Goal: Task Accomplishment & Management: Complete application form

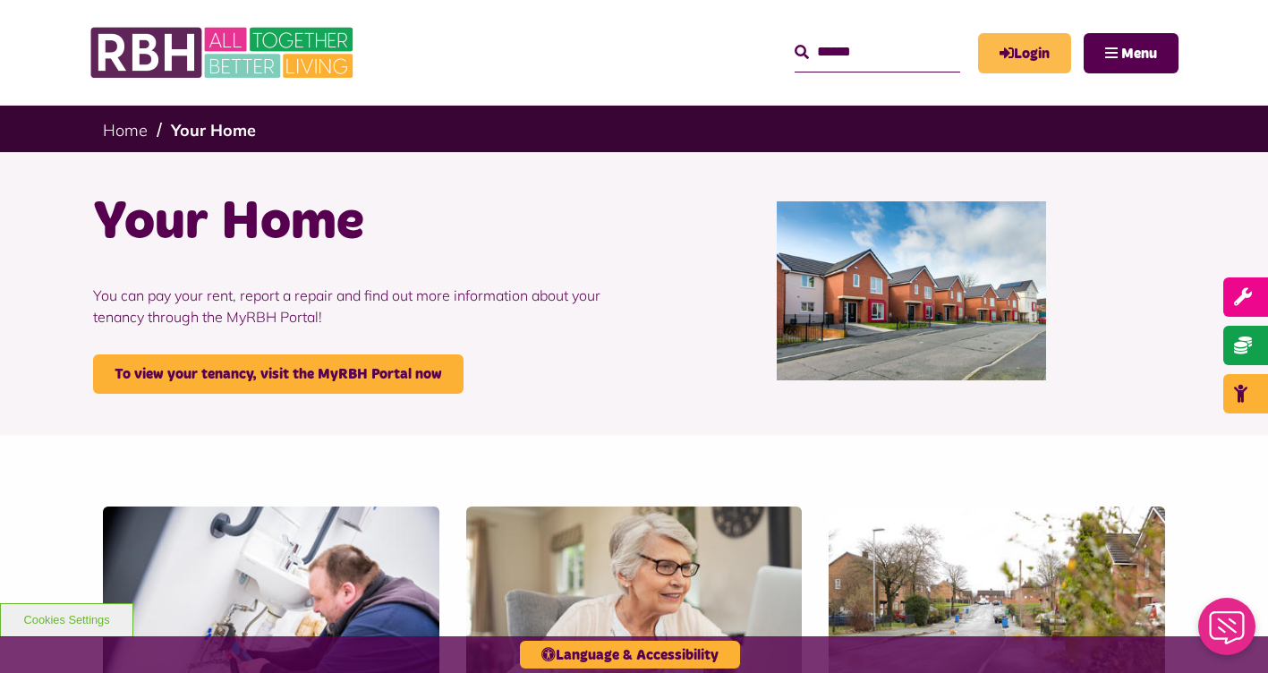
click at [0, 0] on icon "MyRBH" at bounding box center [0, 0] width 0 height 0
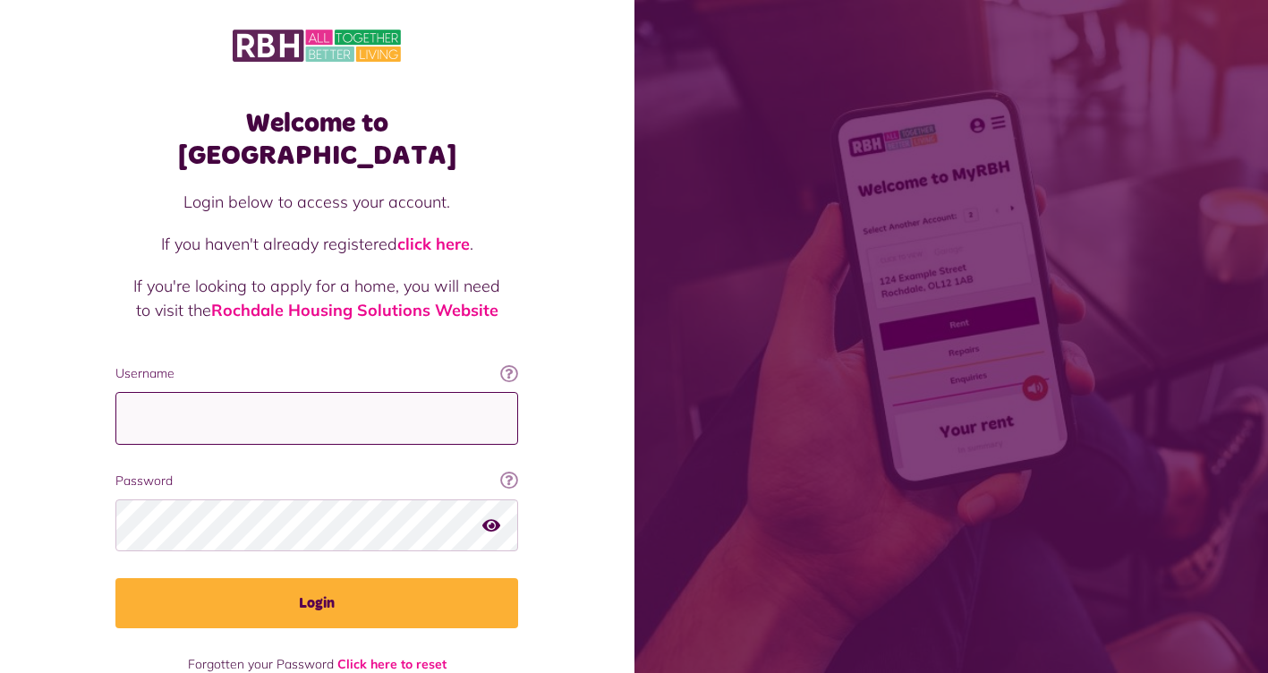
type input "**********"
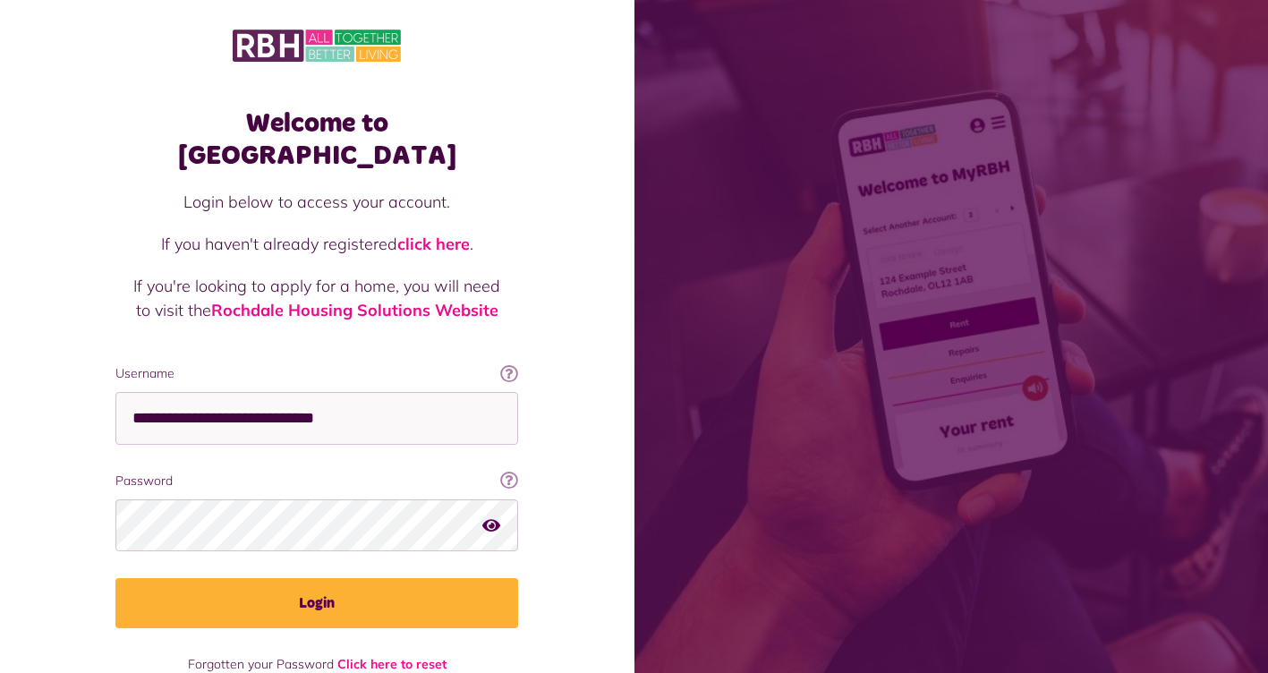
click at [317, 597] on div "**********" at bounding box center [317, 390] width 438 height 603
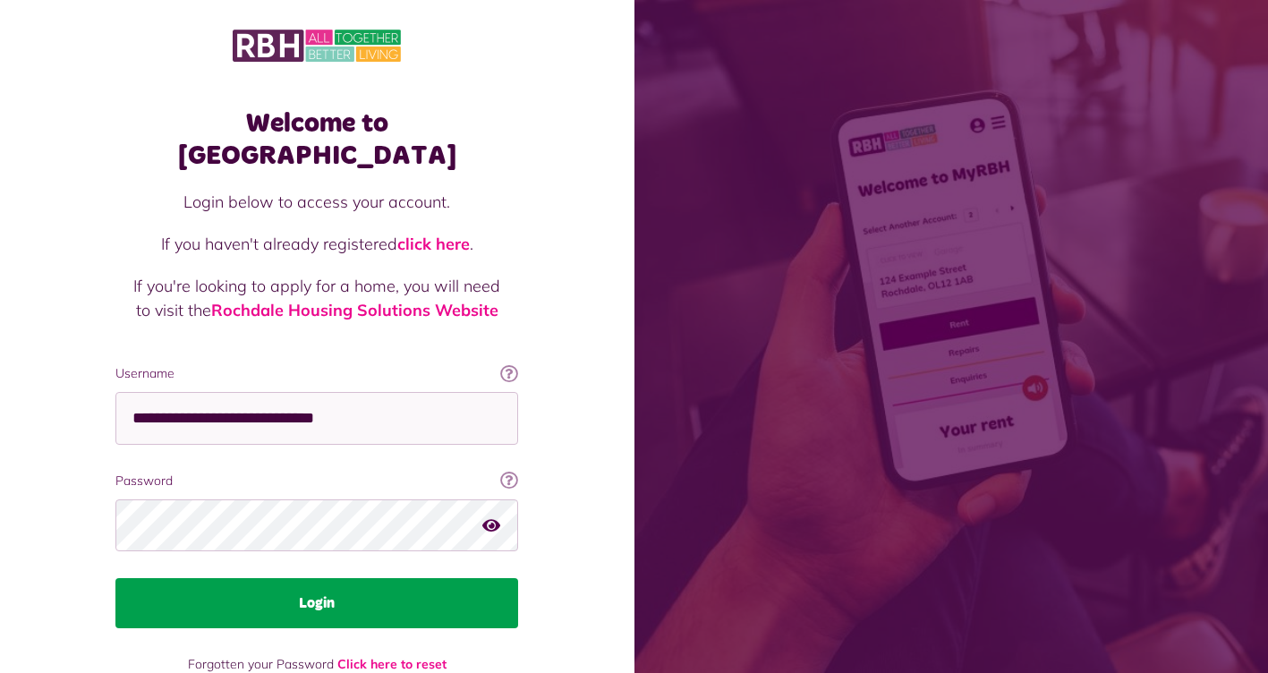
click at [319, 580] on button "Login" at bounding box center [316, 603] width 403 height 50
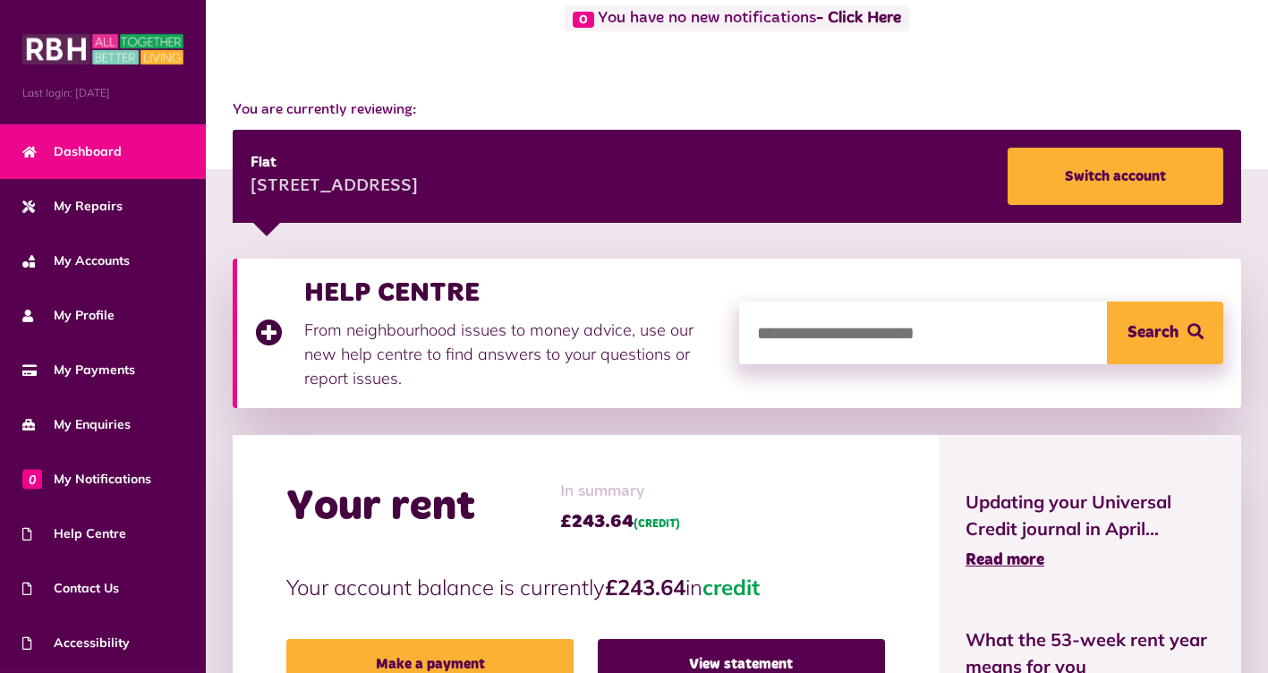
scroll to position [146, 0]
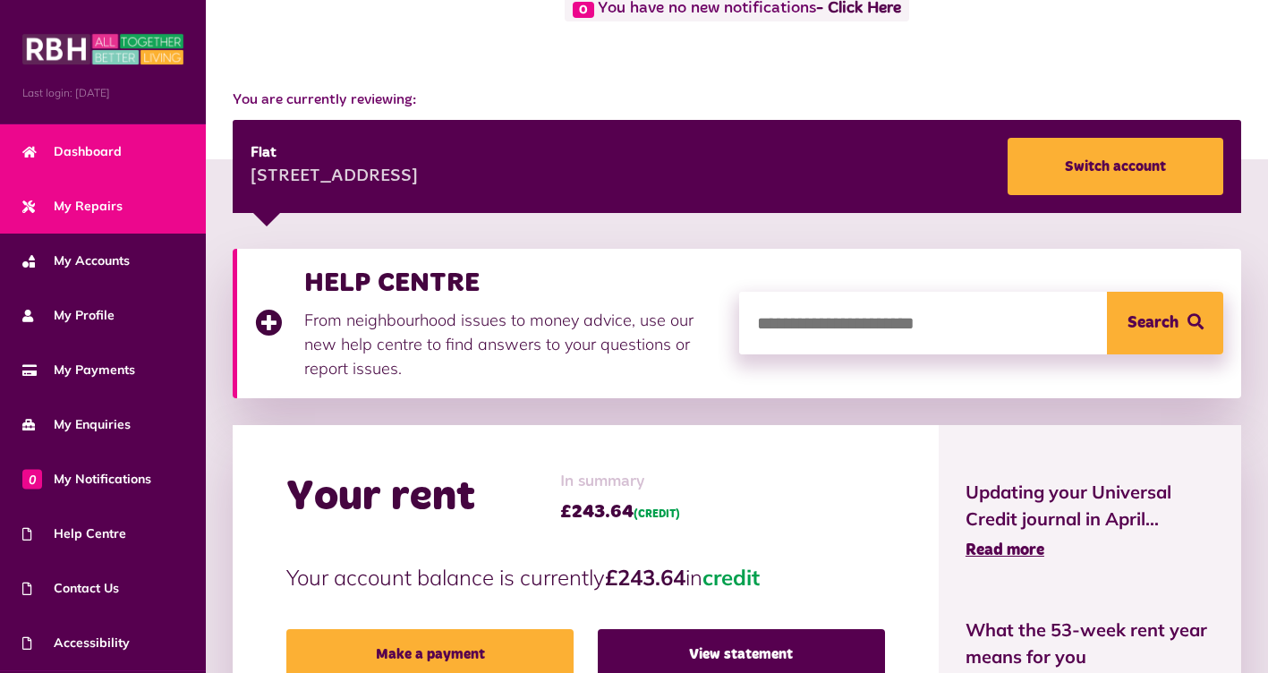
click at [106, 209] on span "My Repairs" at bounding box center [72, 206] width 100 height 19
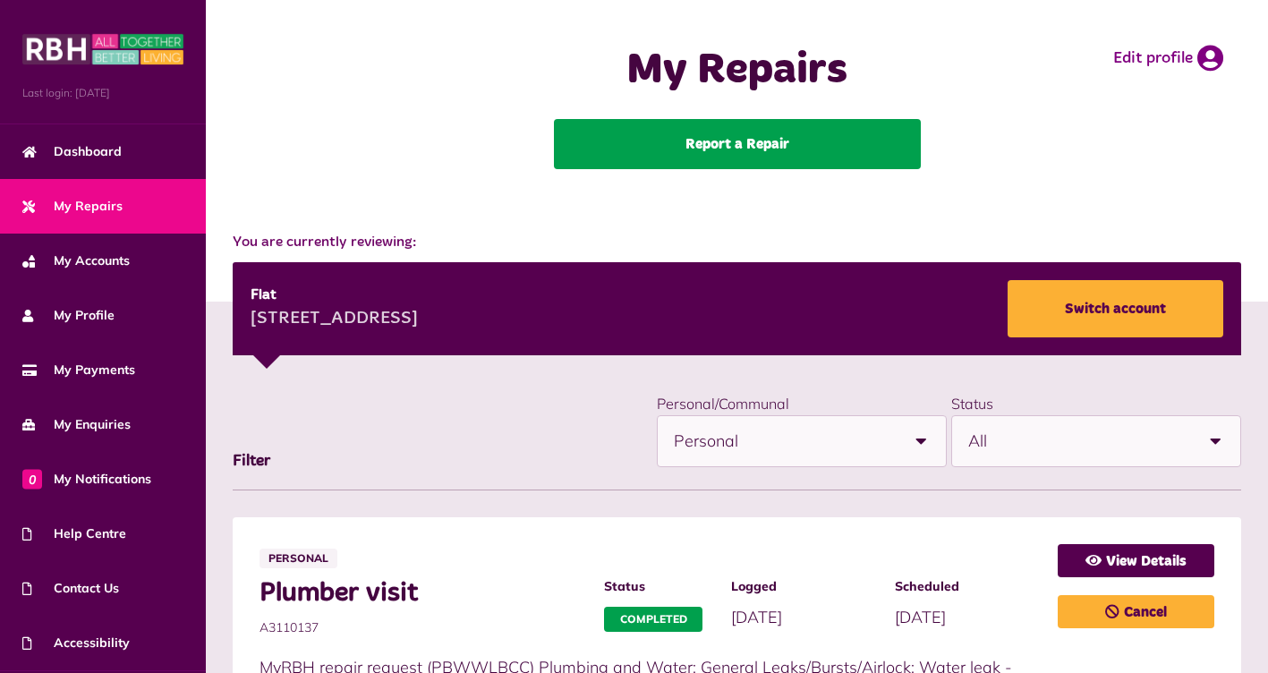
click at [666, 165] on link "Report a Repair" at bounding box center [737, 144] width 367 height 50
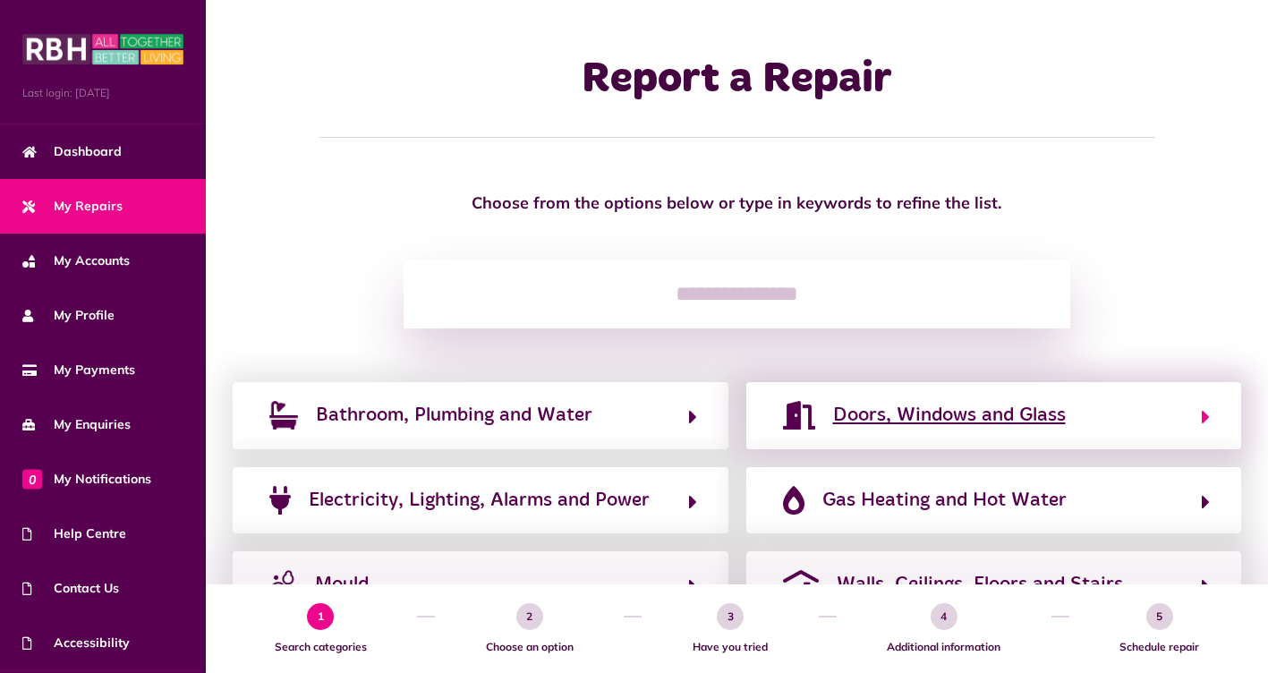
click at [902, 419] on span "Doors, Windows and Glass" at bounding box center [949, 415] width 233 height 29
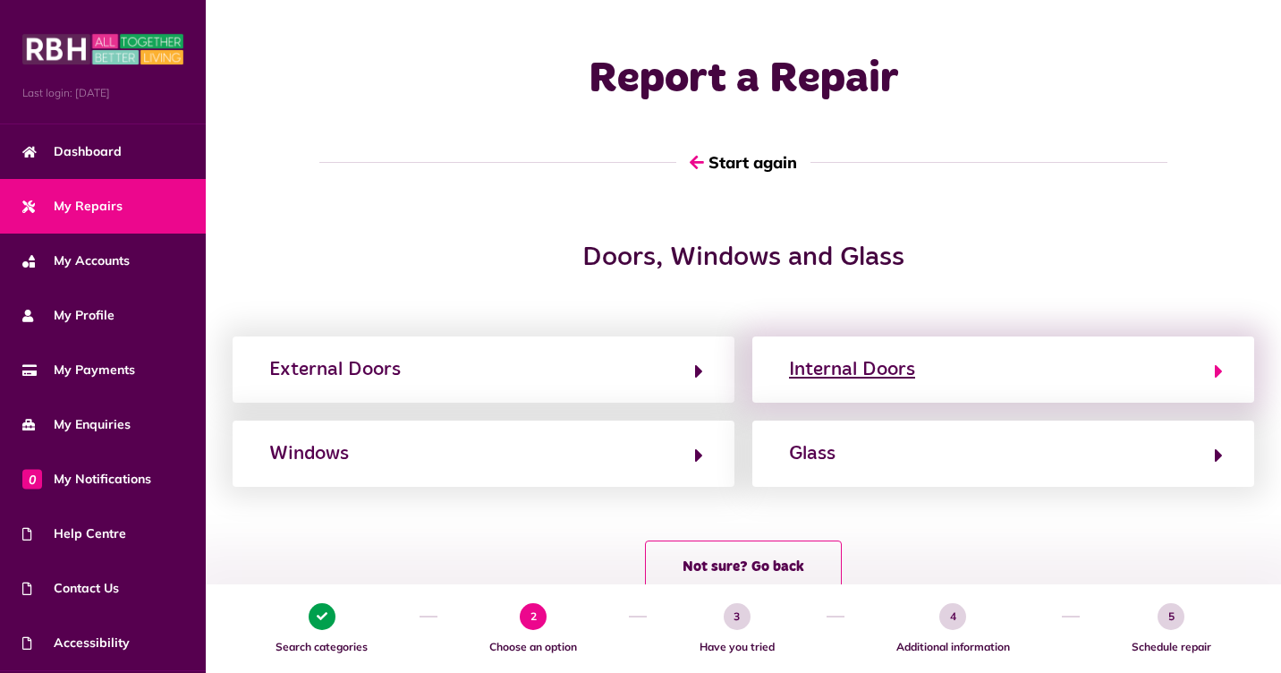
click at [954, 376] on button "Internal Doors" at bounding box center [1003, 369] width 439 height 30
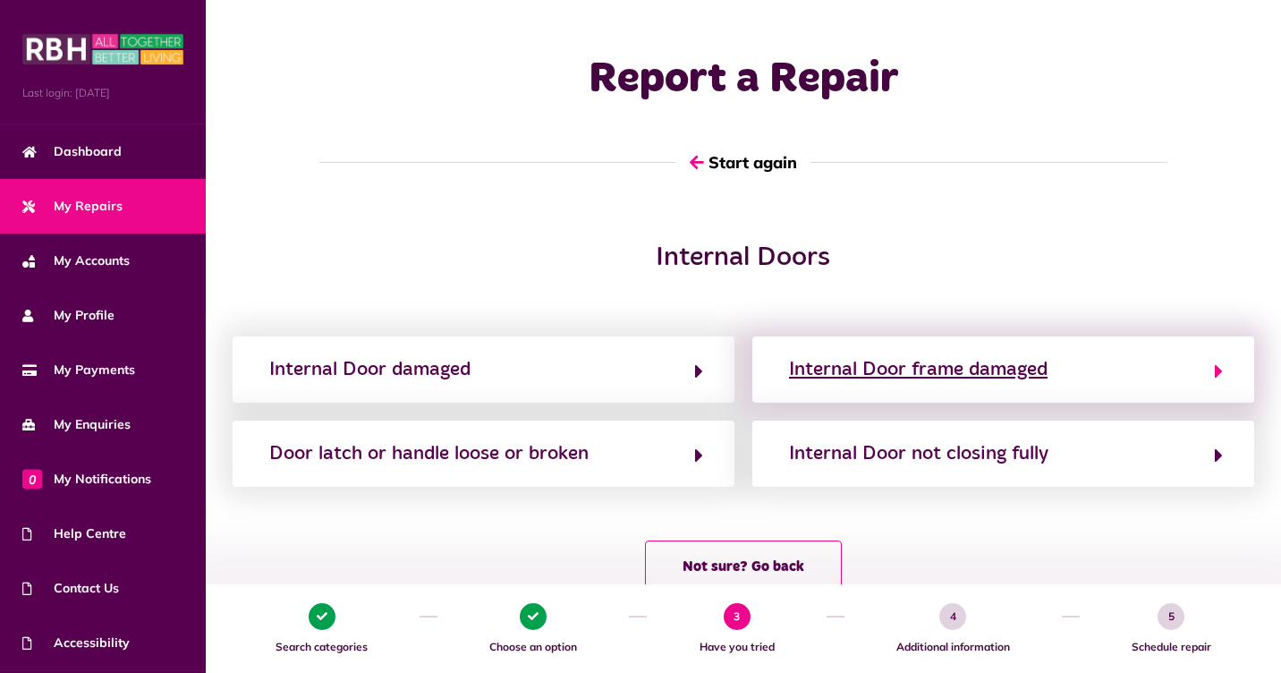
click at [920, 367] on div "Internal Door frame damaged" at bounding box center [918, 369] width 259 height 29
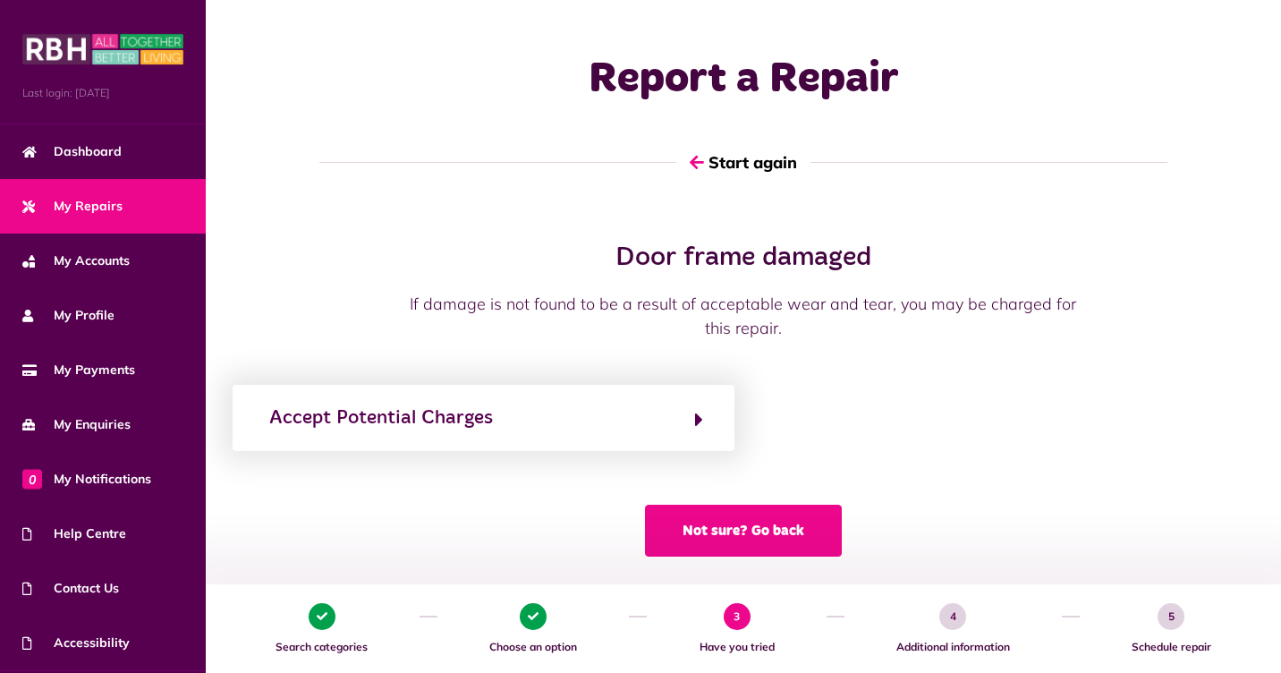
click at [773, 522] on button "Not sure? Go back" at bounding box center [743, 531] width 197 height 52
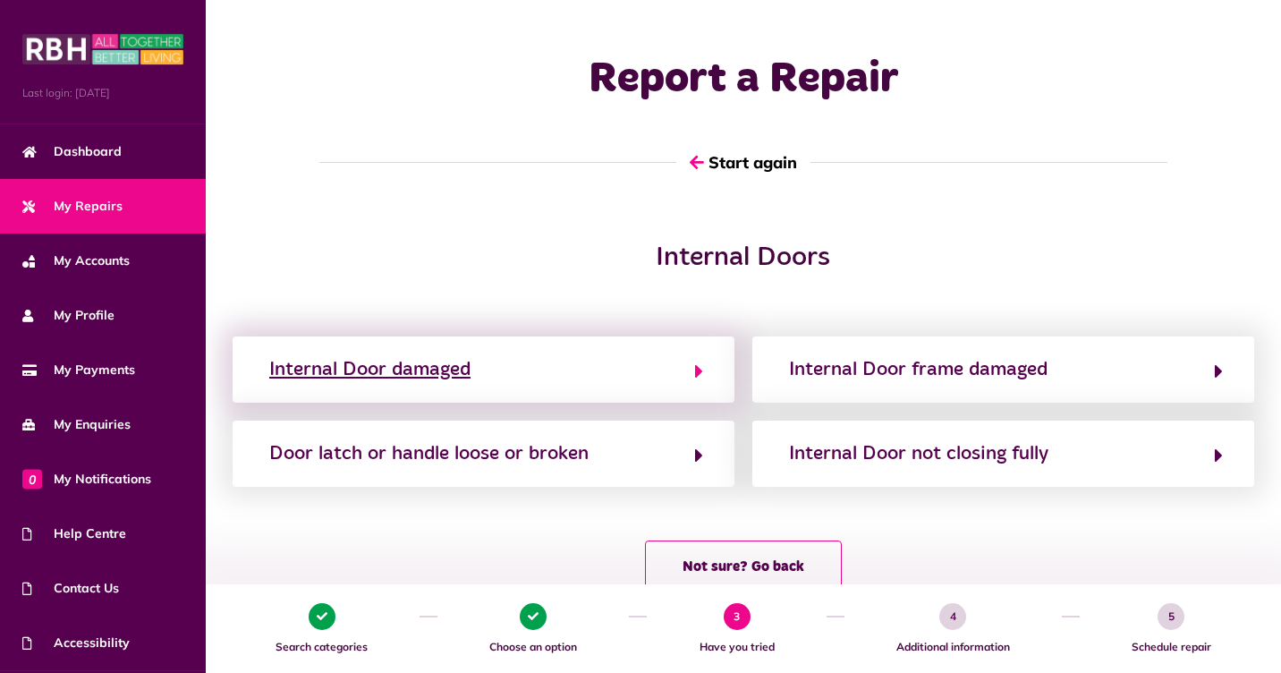
click at [460, 370] on div "Internal Door damaged" at bounding box center [369, 369] width 201 height 29
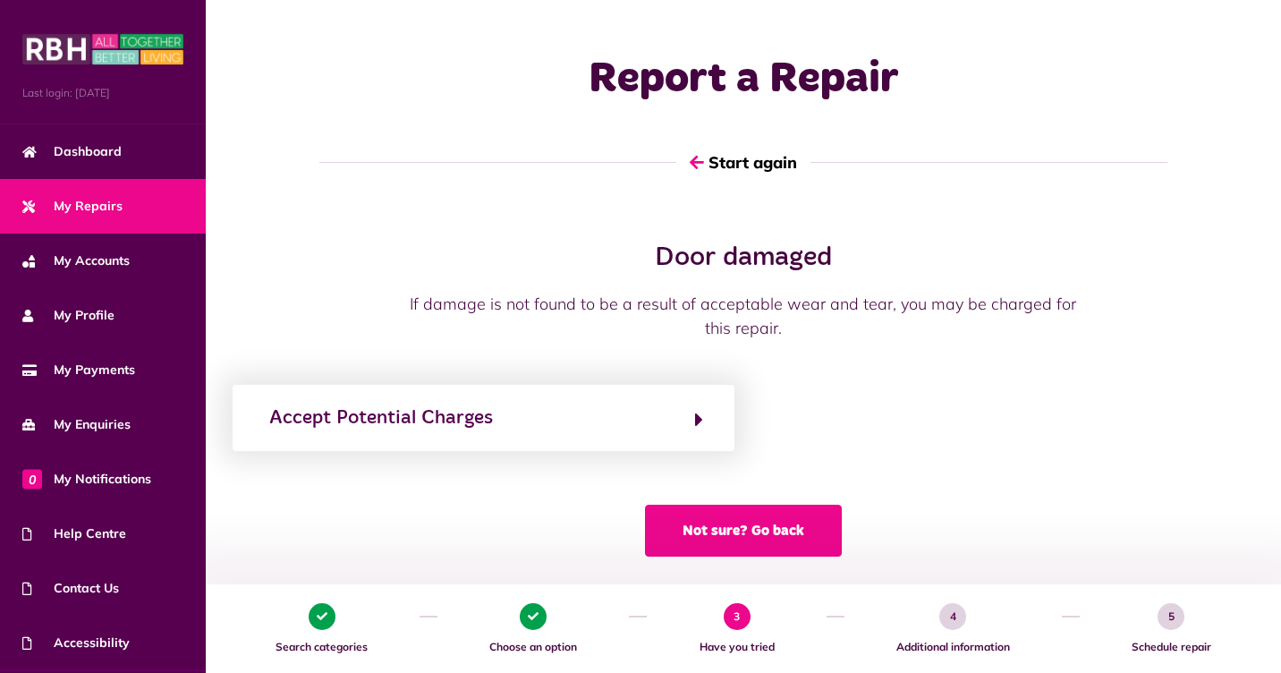
click at [711, 525] on button "Not sure? Go back" at bounding box center [743, 531] width 197 height 52
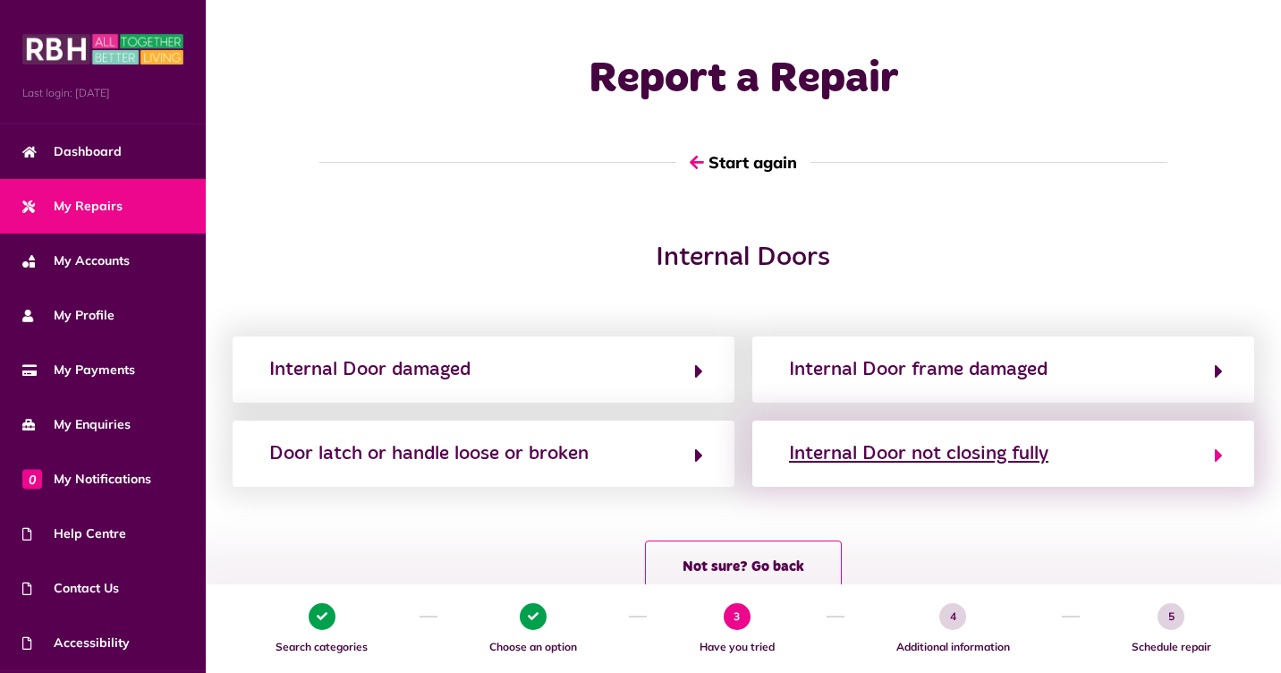
click at [980, 460] on div "Internal Door not closing fully" at bounding box center [918, 453] width 259 height 29
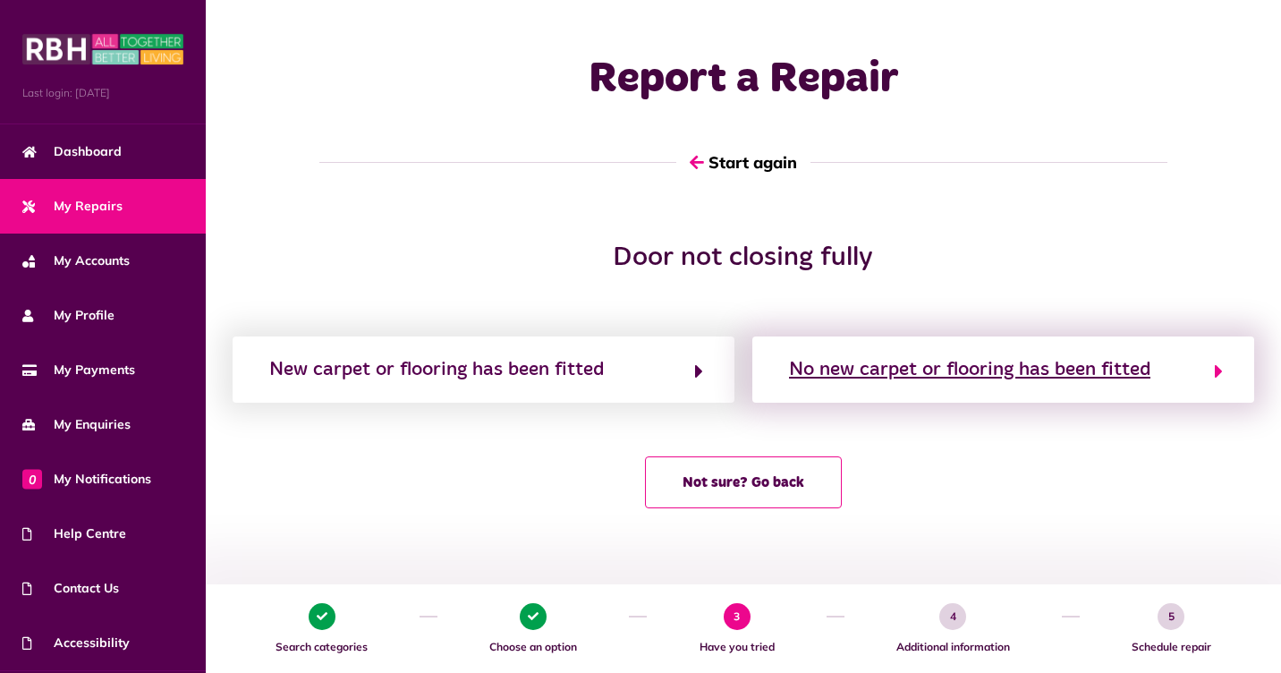
click at [1006, 365] on div "No new carpet or flooring has been fitted" at bounding box center [969, 369] width 361 height 29
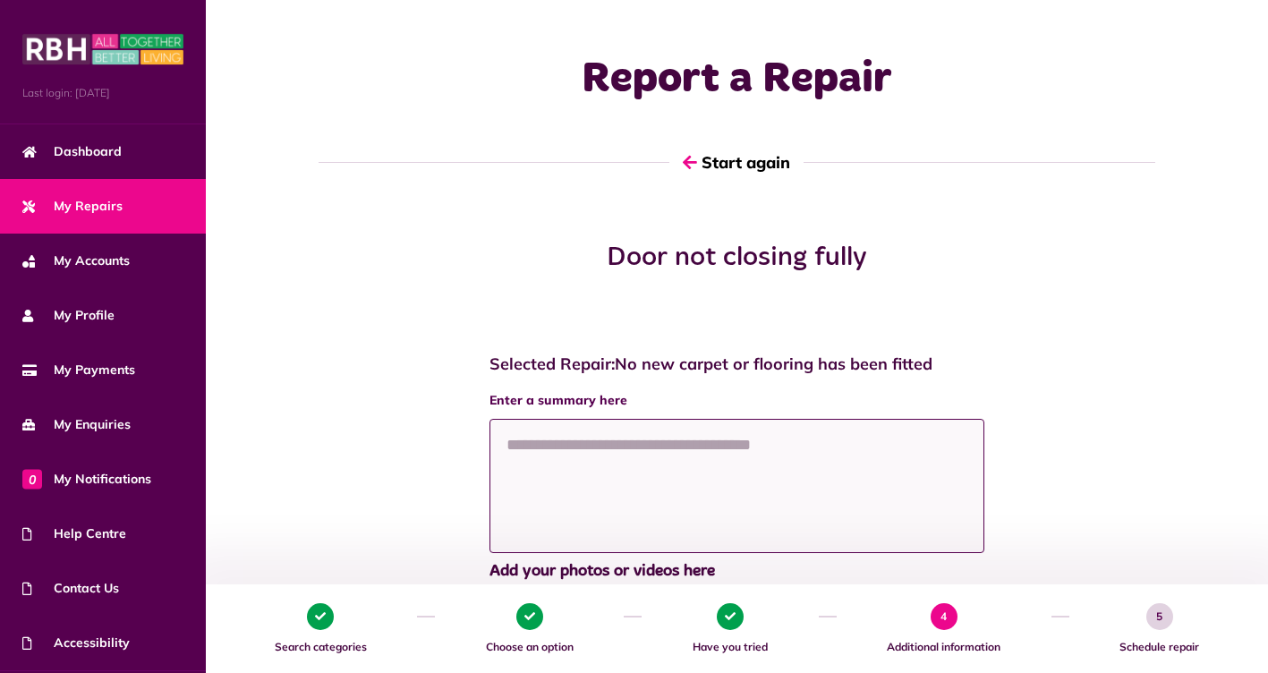
click at [720, 451] on textarea at bounding box center [737, 486] width 496 height 134
type textarea "*"
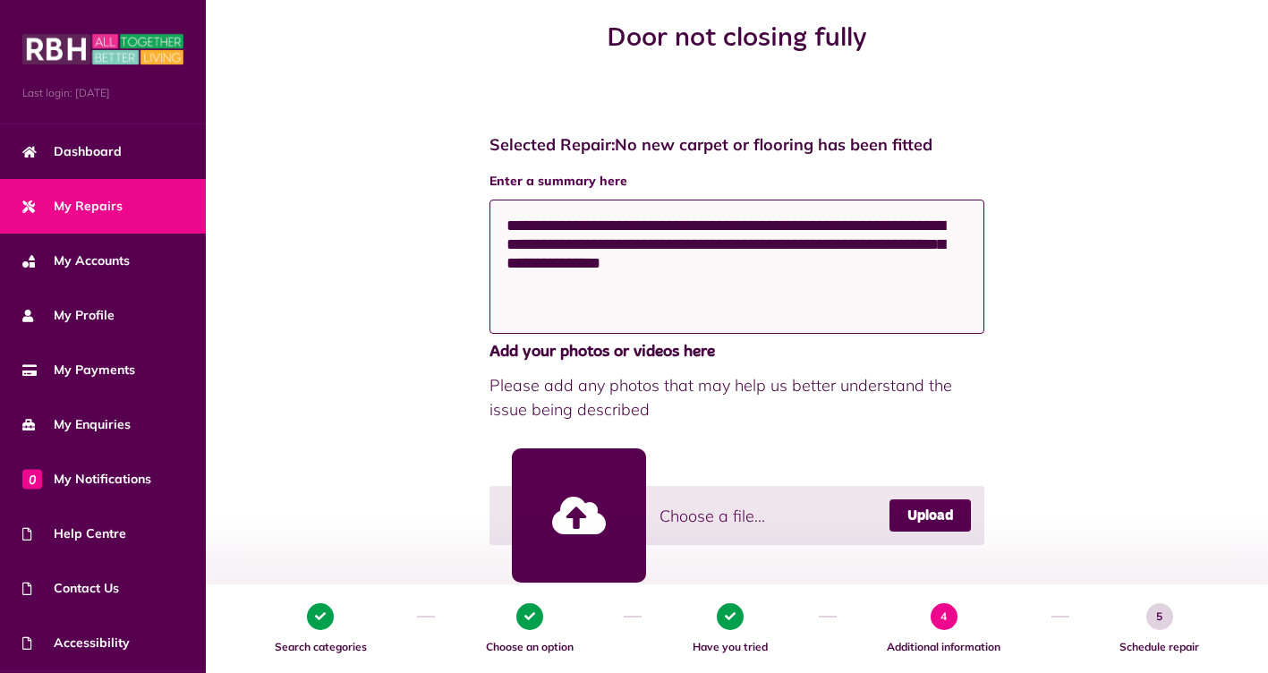
scroll to position [505, 0]
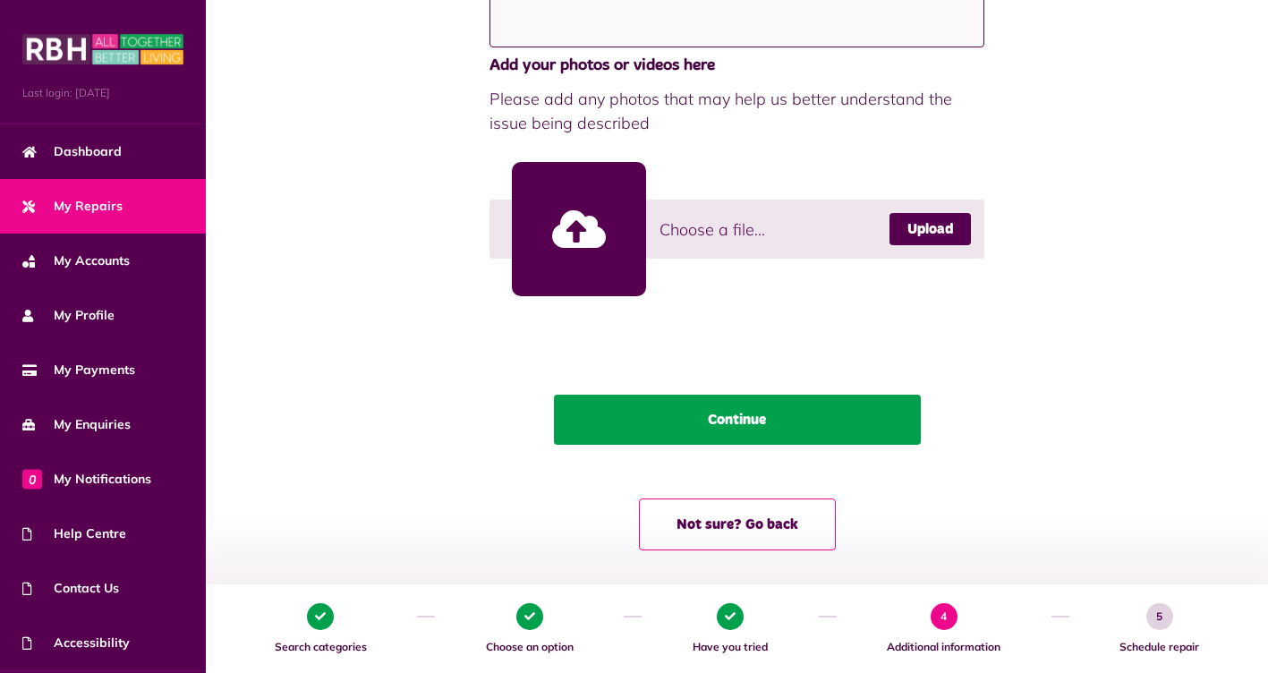
type textarea "**********"
click at [805, 425] on button "Continue" at bounding box center [737, 419] width 367 height 50
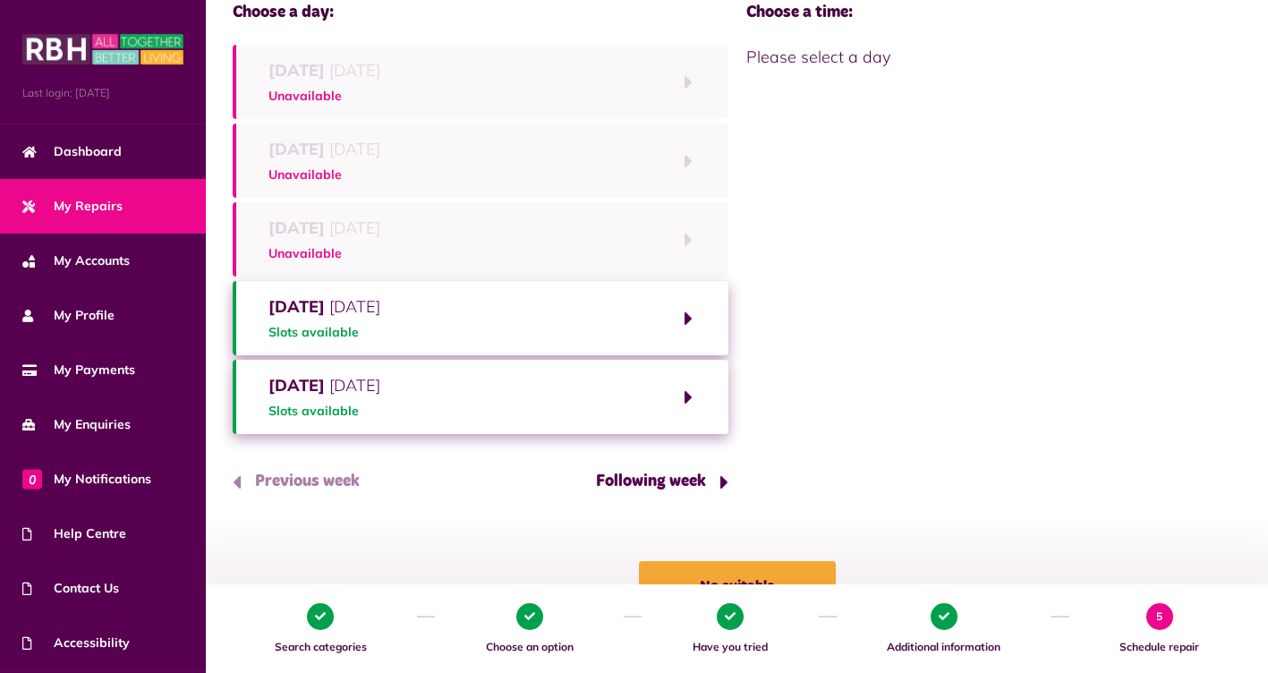
scroll to position [195, 0]
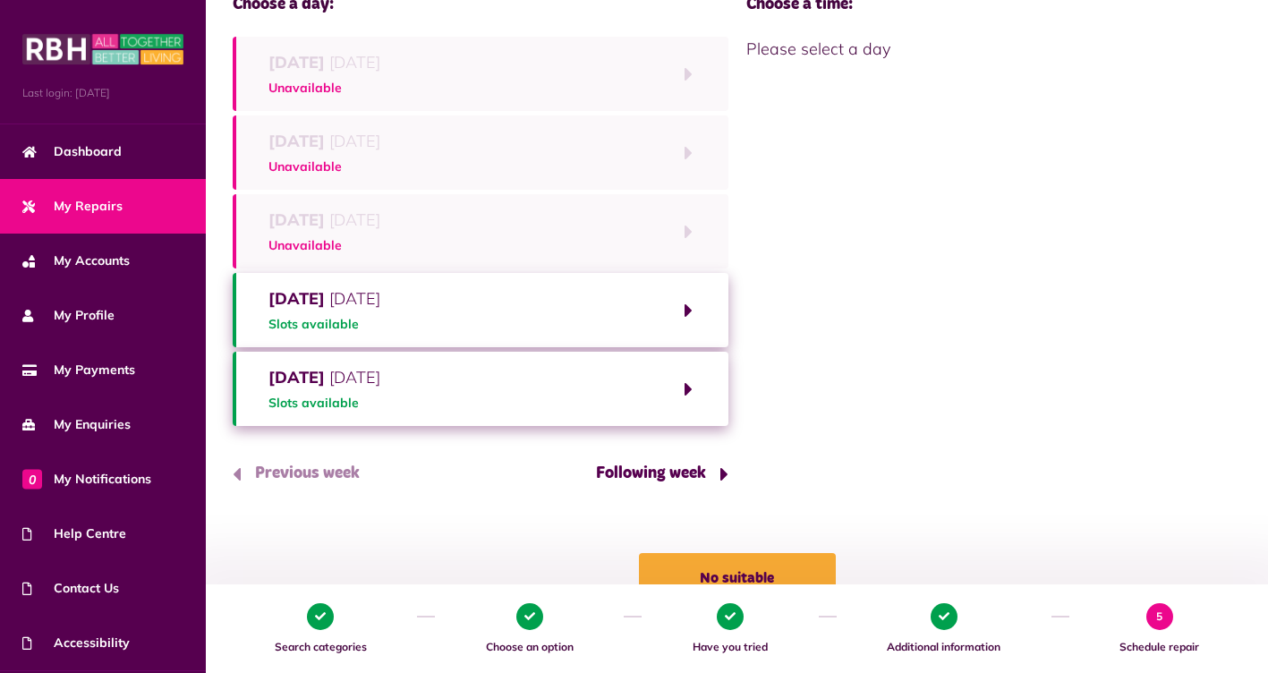
click at [688, 391] on button "Friday 19th September 2025 Slots available" at bounding box center [481, 389] width 496 height 74
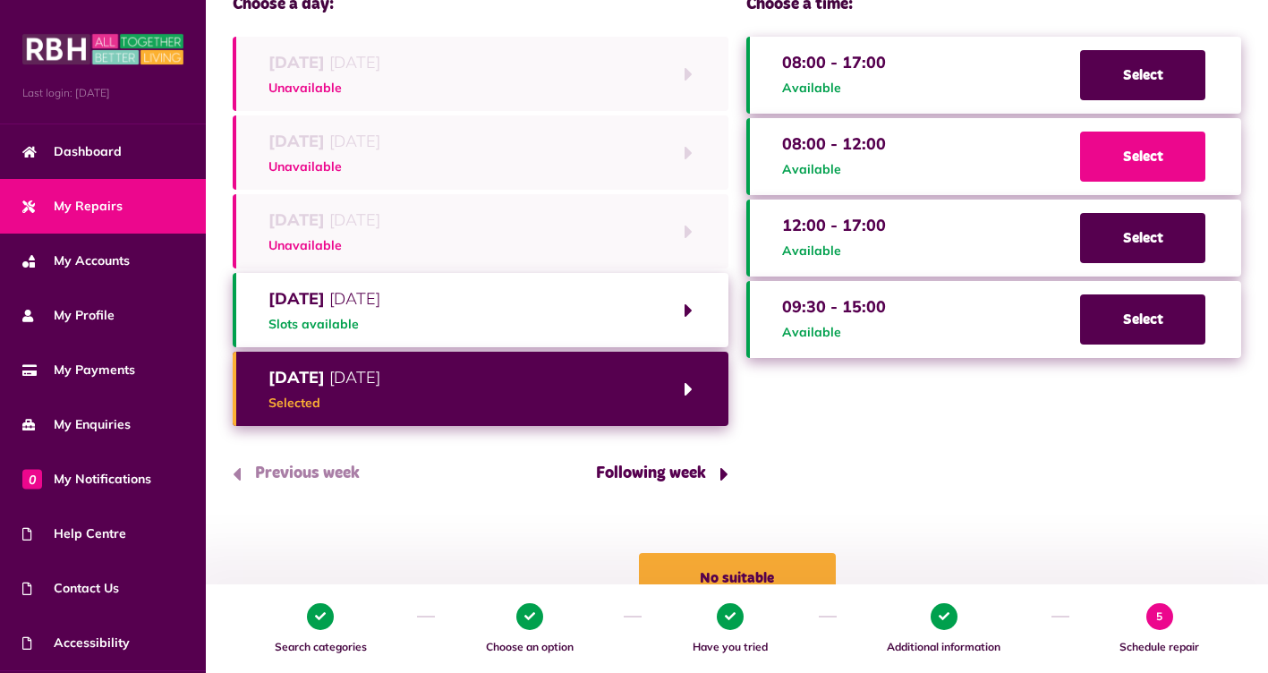
click at [1132, 154] on span "Select" at bounding box center [1142, 156] width 125 height 50
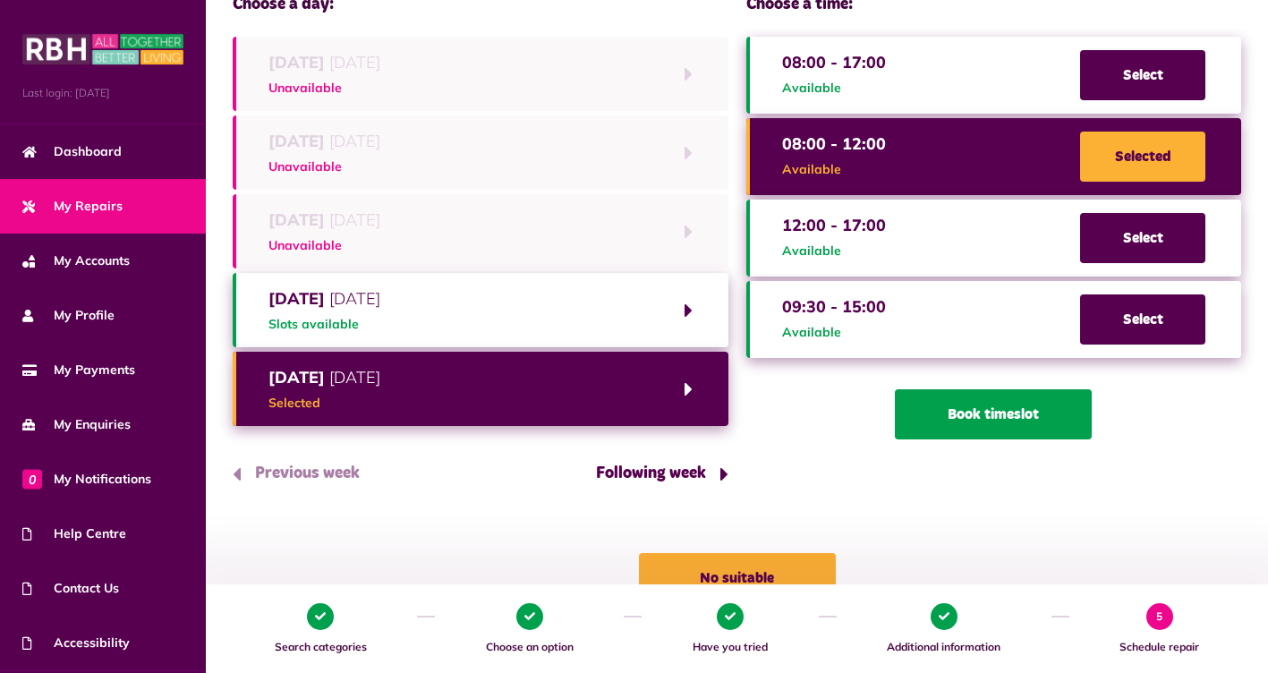
click at [1042, 408] on button "Book timeslot" at bounding box center [993, 414] width 197 height 50
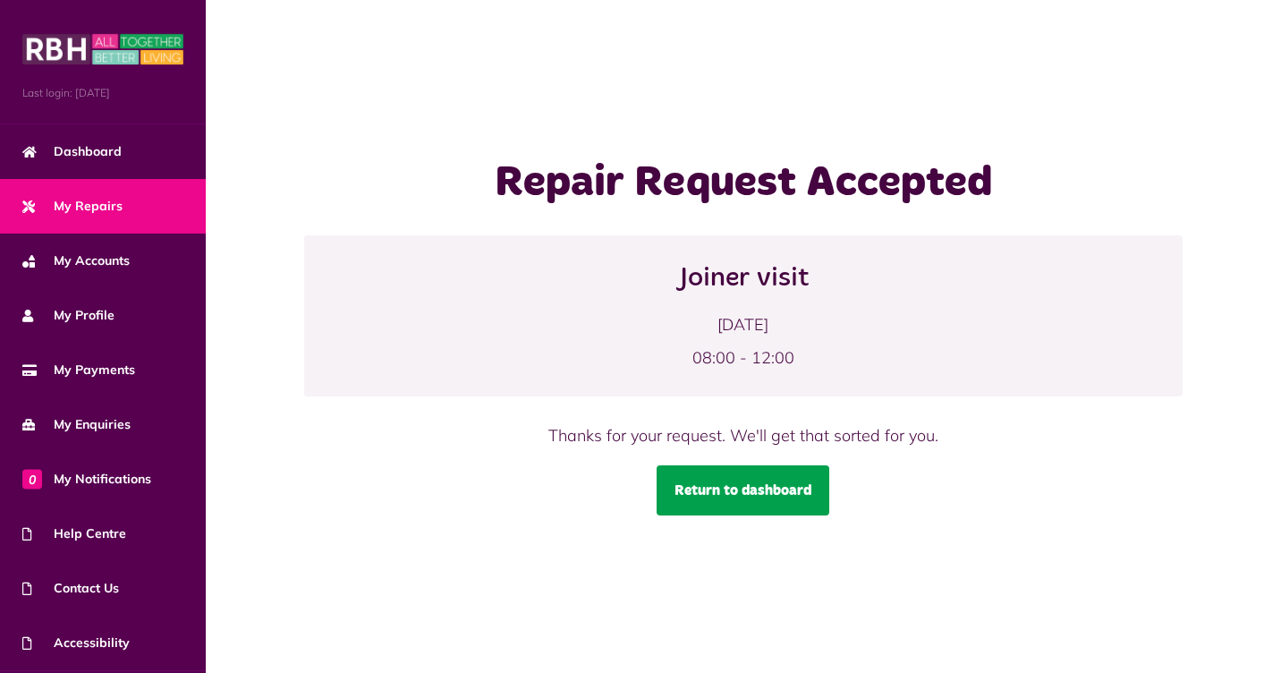
click at [765, 492] on link "Return to dashboard" at bounding box center [743, 490] width 173 height 50
